Goal: Navigation & Orientation: Find specific page/section

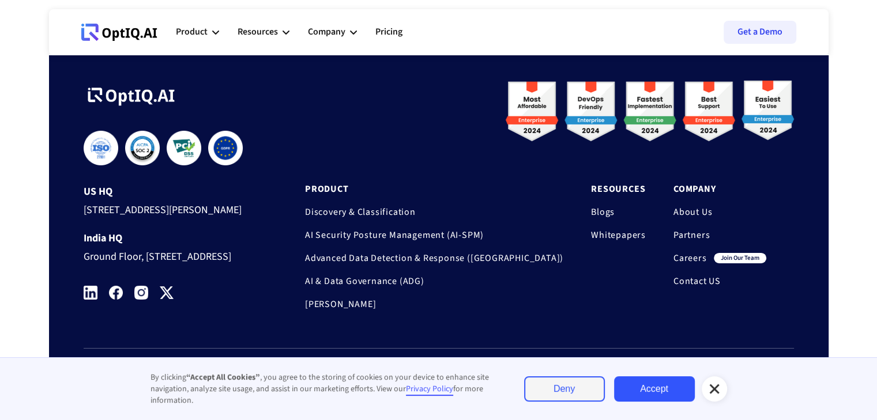
scroll to position [3898, 0]
click at [685, 252] on link "Careers" at bounding box center [689, 258] width 33 height 12
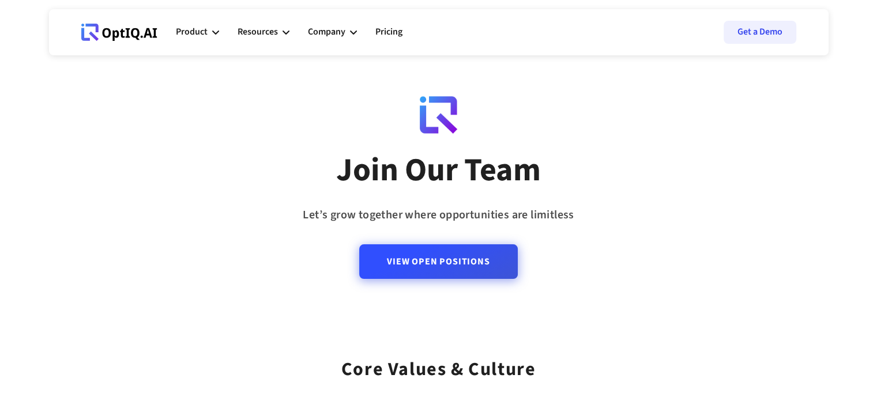
click at [399, 252] on link "View Open Positions" at bounding box center [438, 261] width 158 height 35
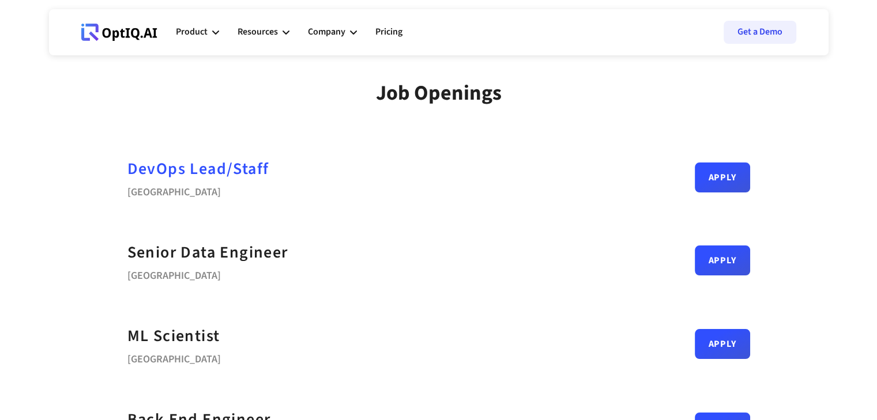
click at [173, 174] on div "DevOps Lead/Staff" at bounding box center [198, 169] width 142 height 26
click at [355, 29] on div "Company" at bounding box center [332, 32] width 49 height 35
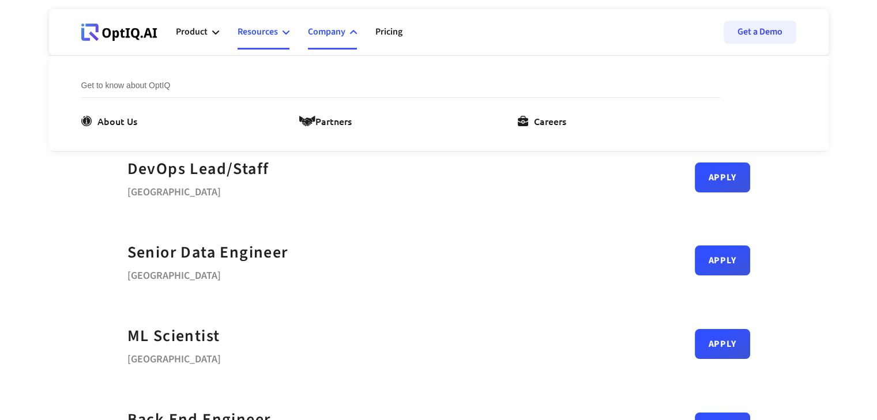
click at [274, 32] on div "Resources" at bounding box center [257, 32] width 40 height 16
click at [210, 33] on div "Product" at bounding box center [197, 32] width 43 height 35
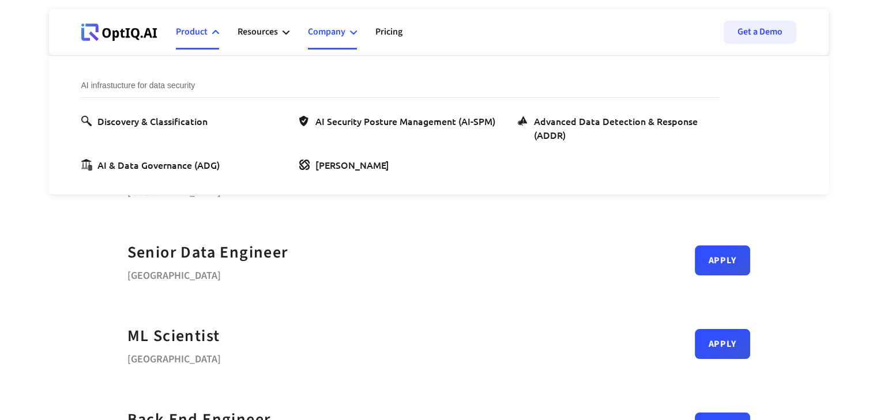
click at [345, 37] on div "Company" at bounding box center [332, 32] width 49 height 35
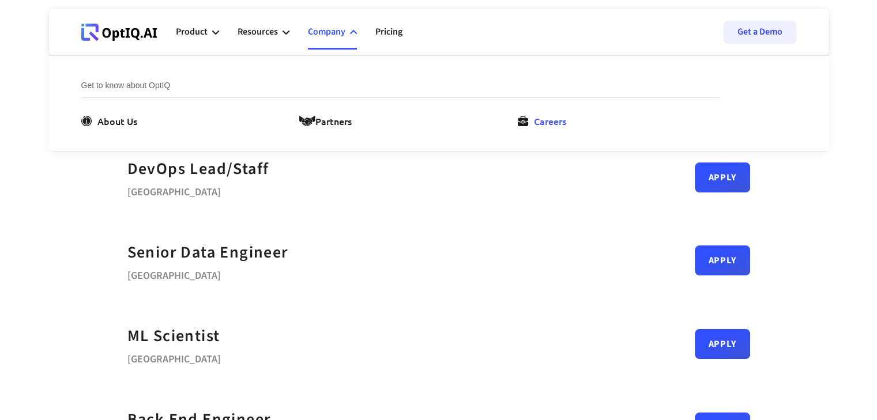
click at [530, 122] on link "Careers" at bounding box center [544, 121] width 53 height 14
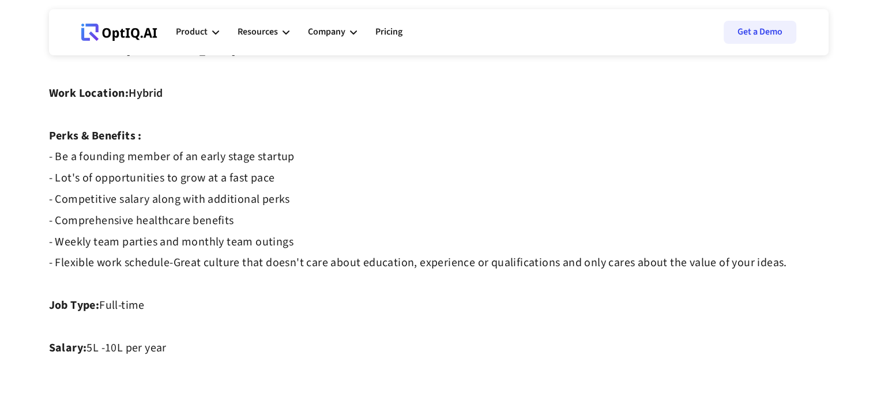
scroll to position [922, 0]
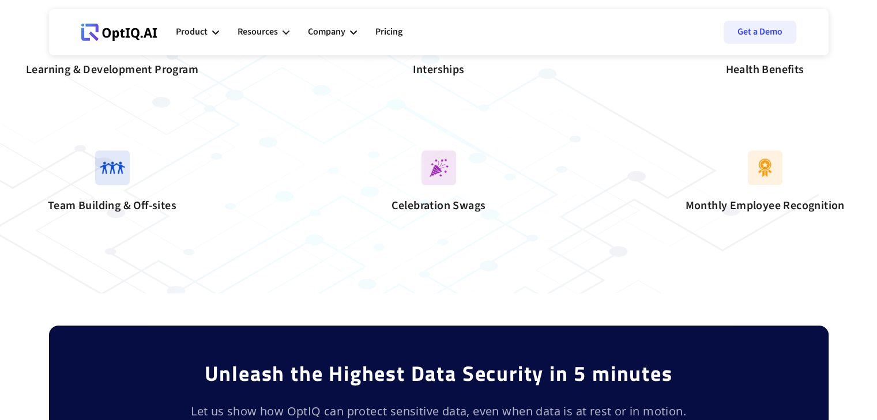
scroll to position [839, 0]
